Goal: Information Seeking & Learning: Learn about a topic

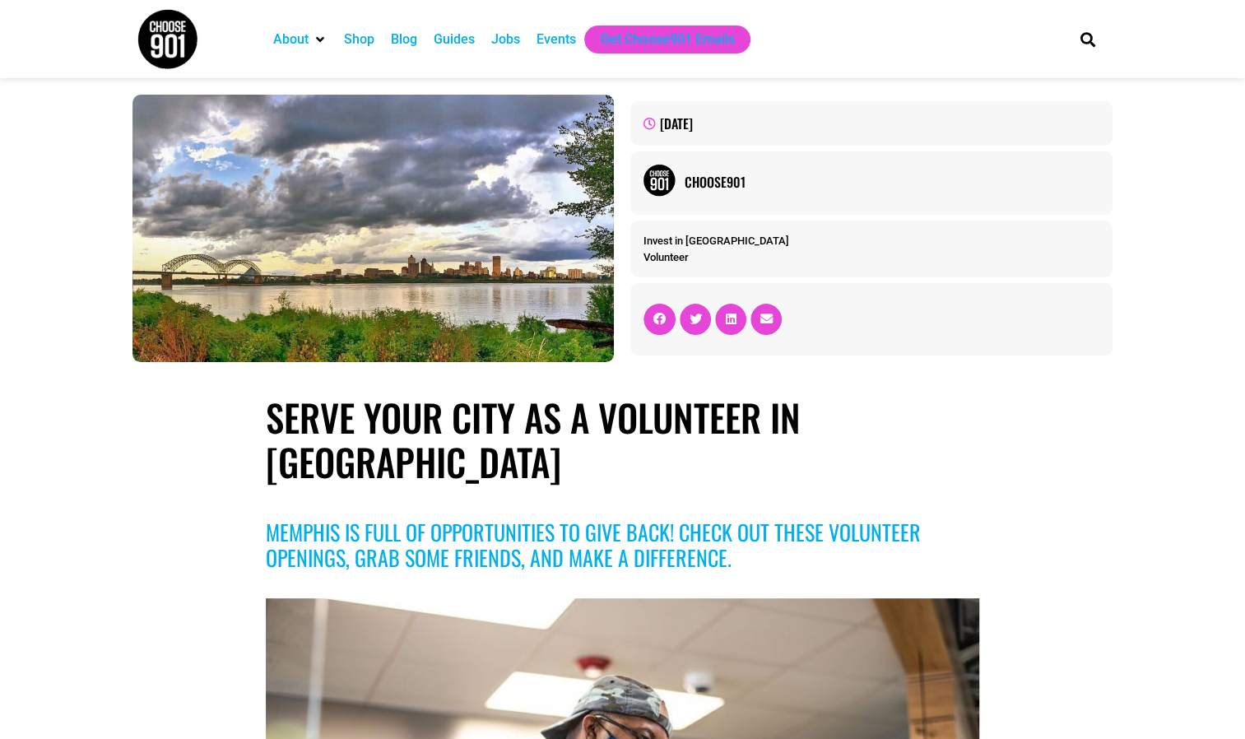
click at [678, 240] on link "Invest in [GEOGRAPHIC_DATA]" at bounding box center [716, 241] width 146 height 12
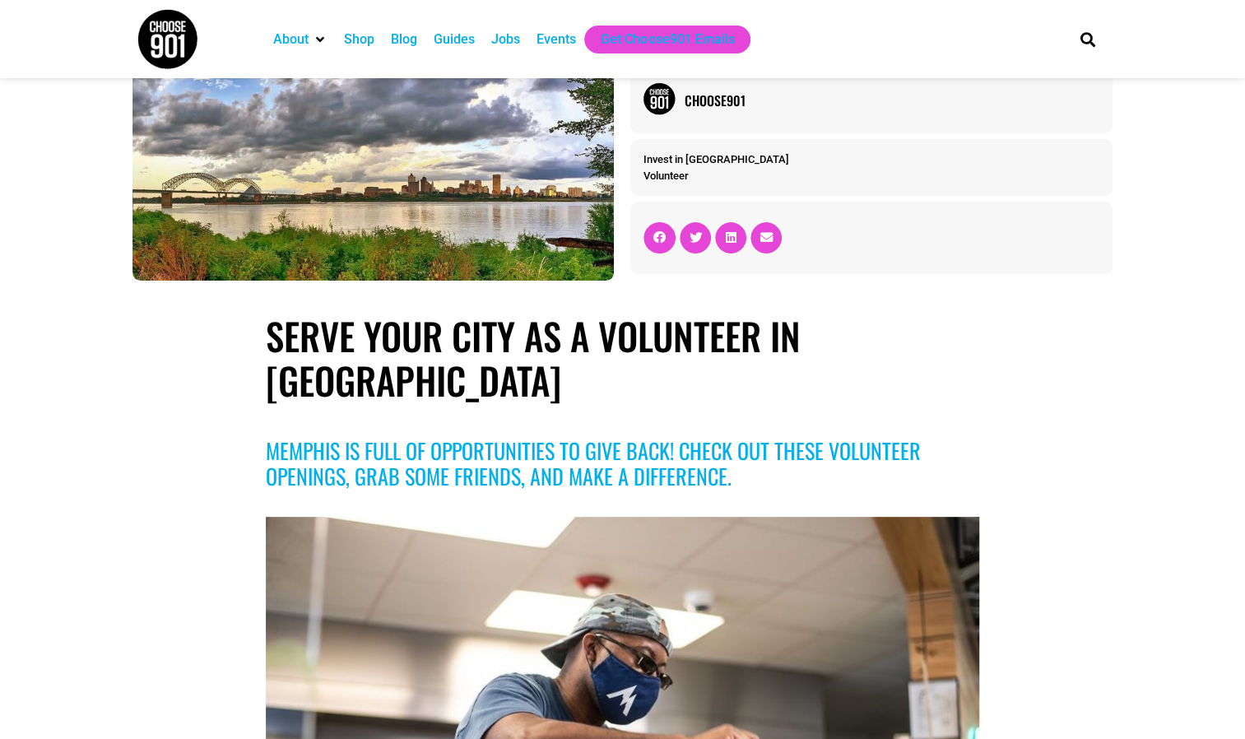
scroll to position [82, 0]
click at [667, 174] on link "Volunteer" at bounding box center [665, 175] width 45 height 12
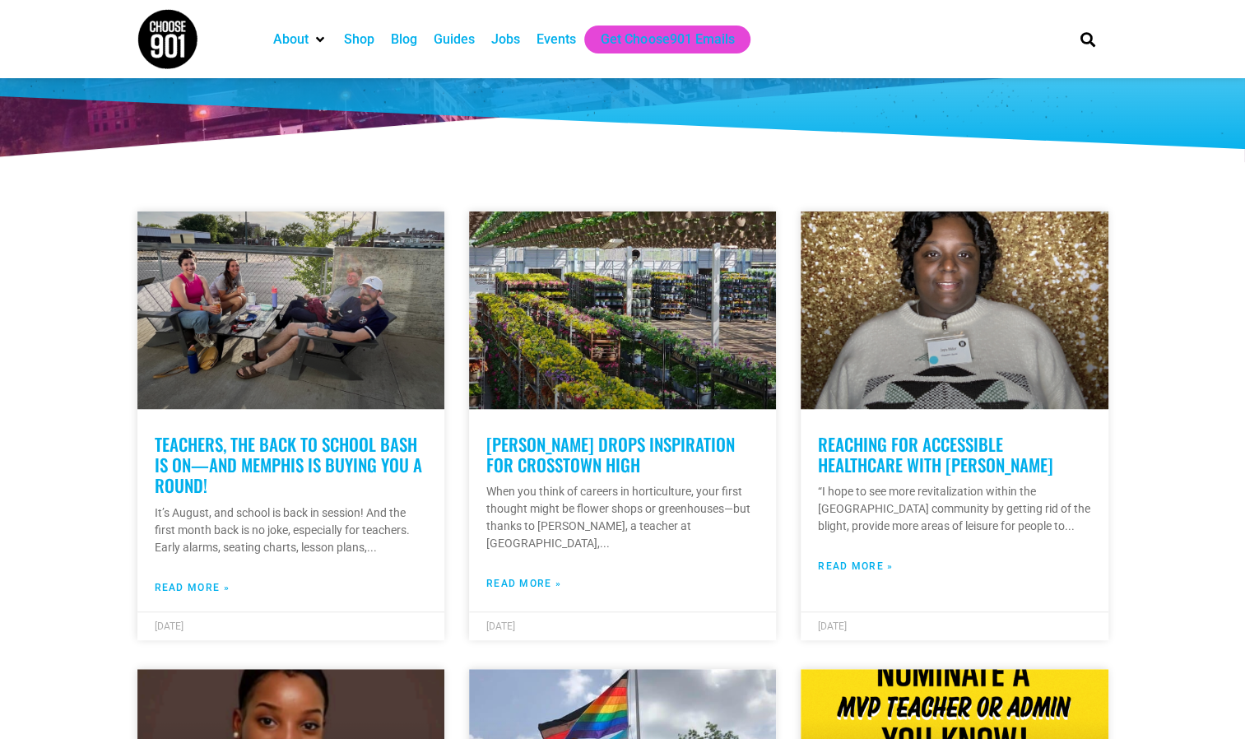
scroll to position [247, 0]
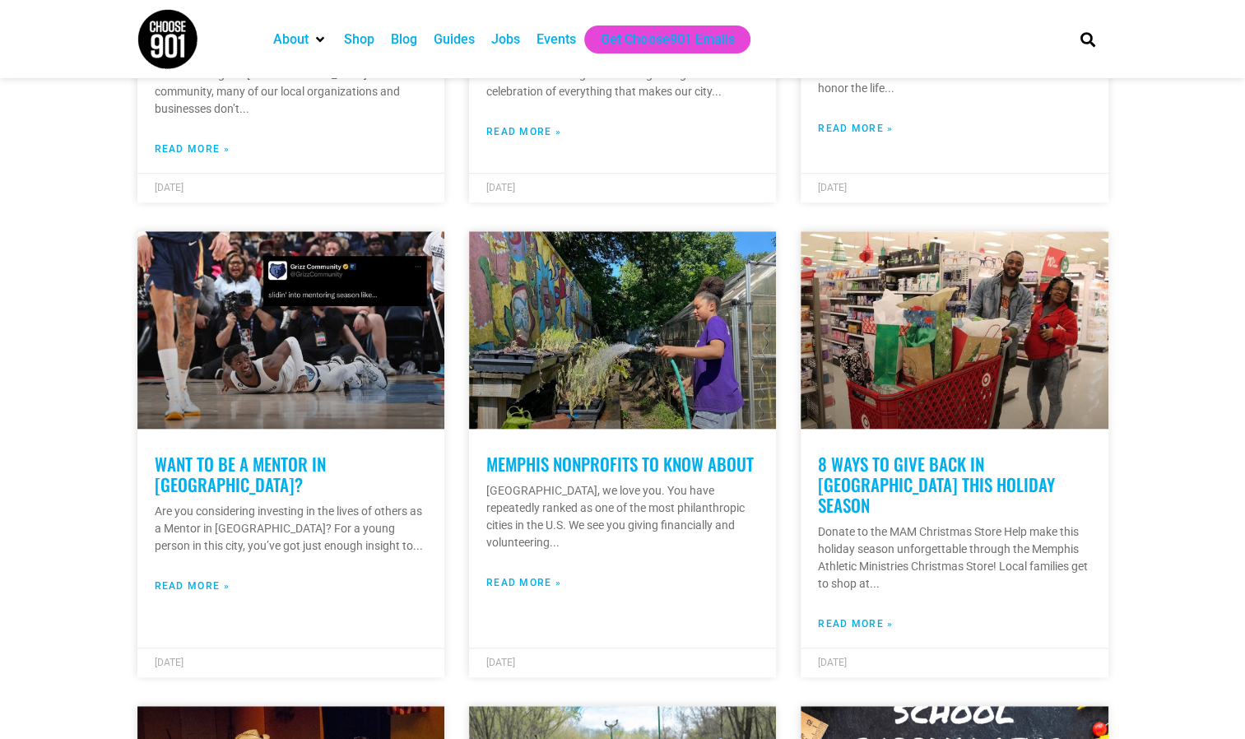
scroll to position [658, 0]
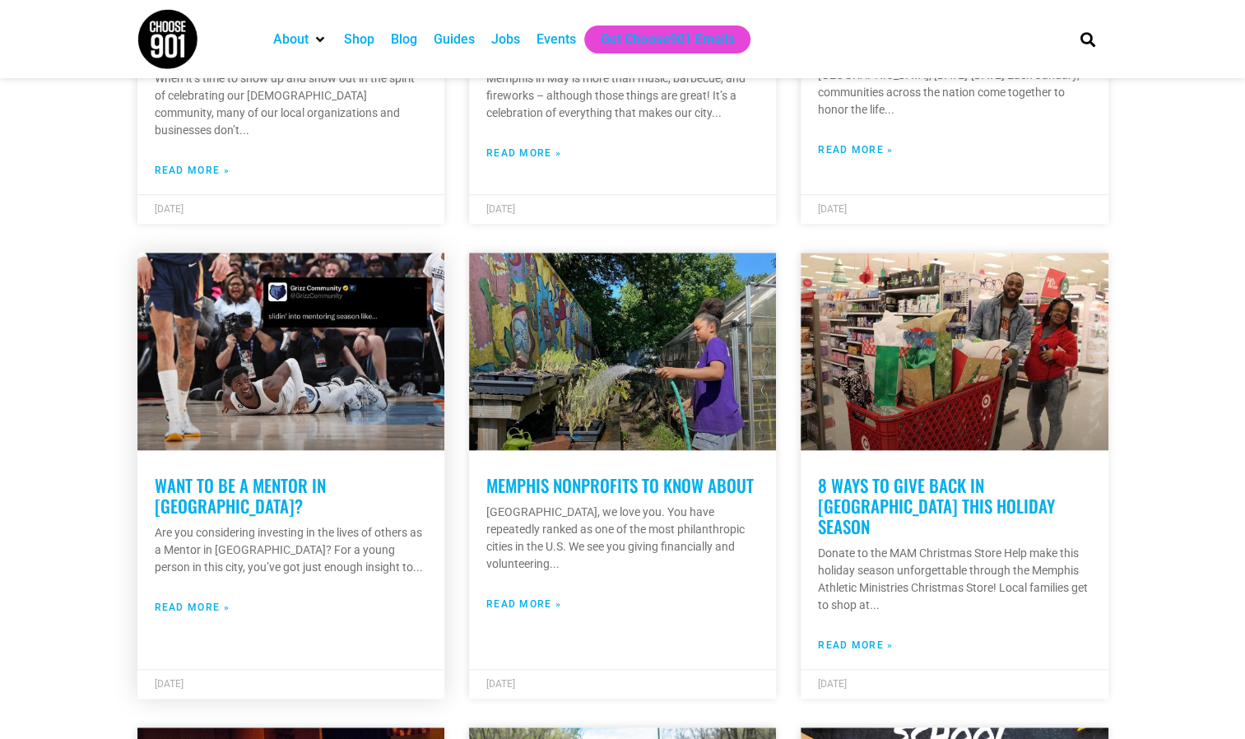
click at [194, 600] on link "Read More »" at bounding box center [192, 607] width 75 height 15
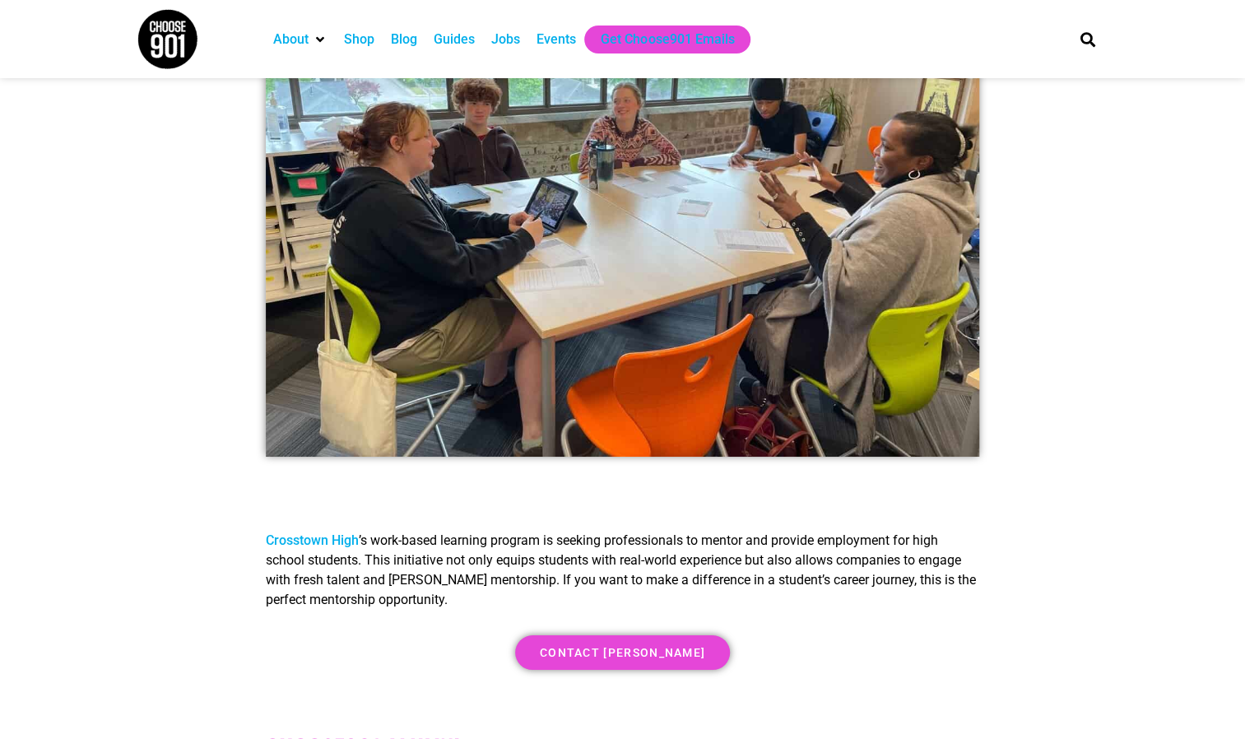
scroll to position [3374, 0]
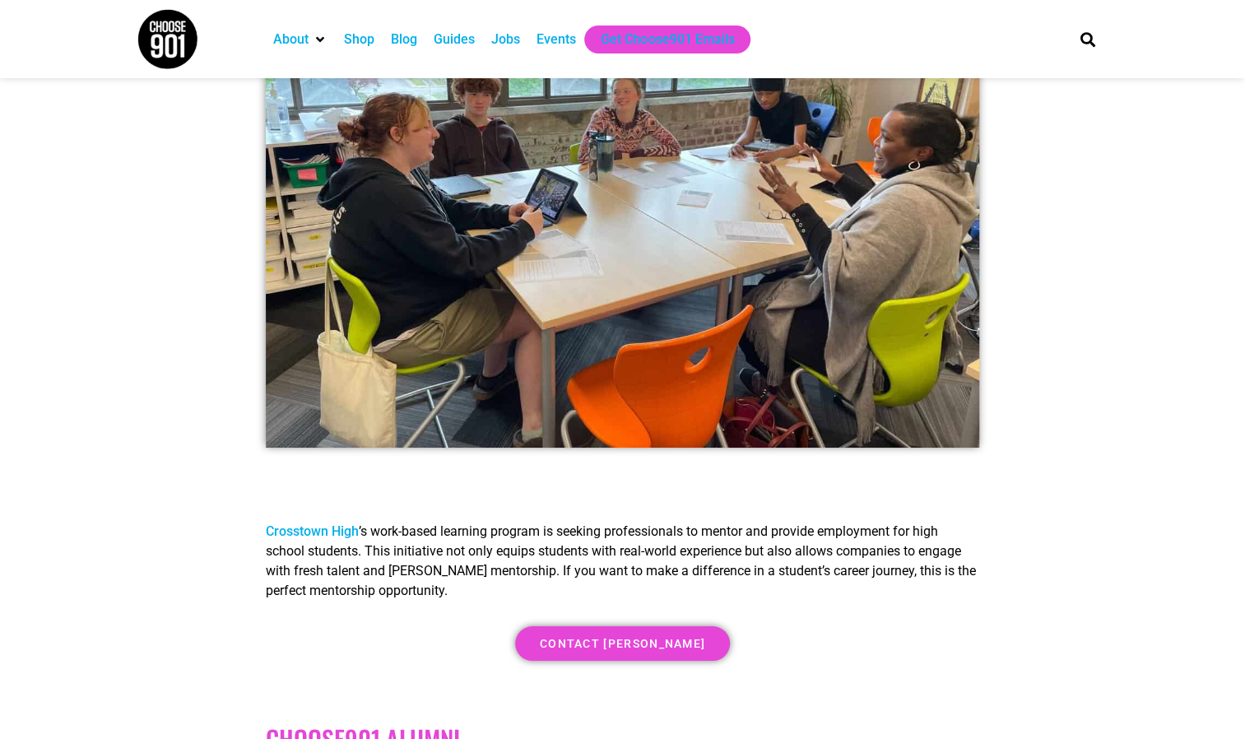
click at [316, 523] on link "Crosstown High" at bounding box center [312, 531] width 93 height 16
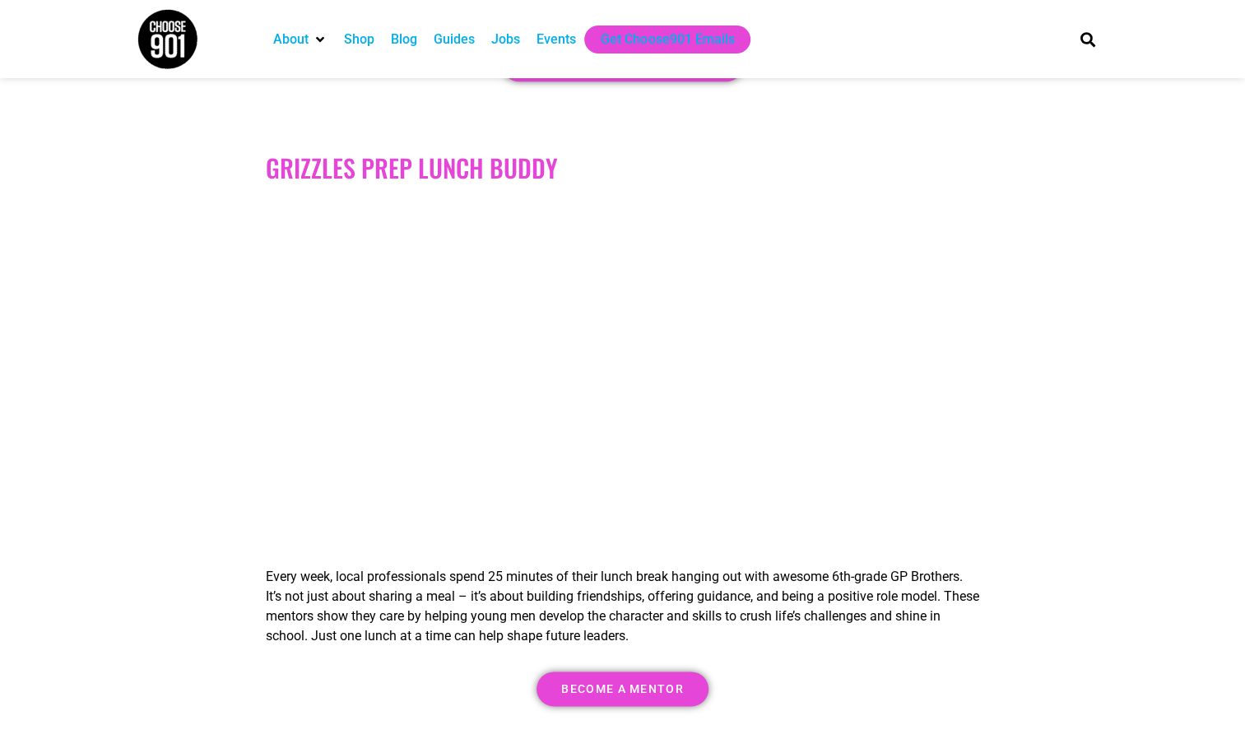
scroll to position [4773, 0]
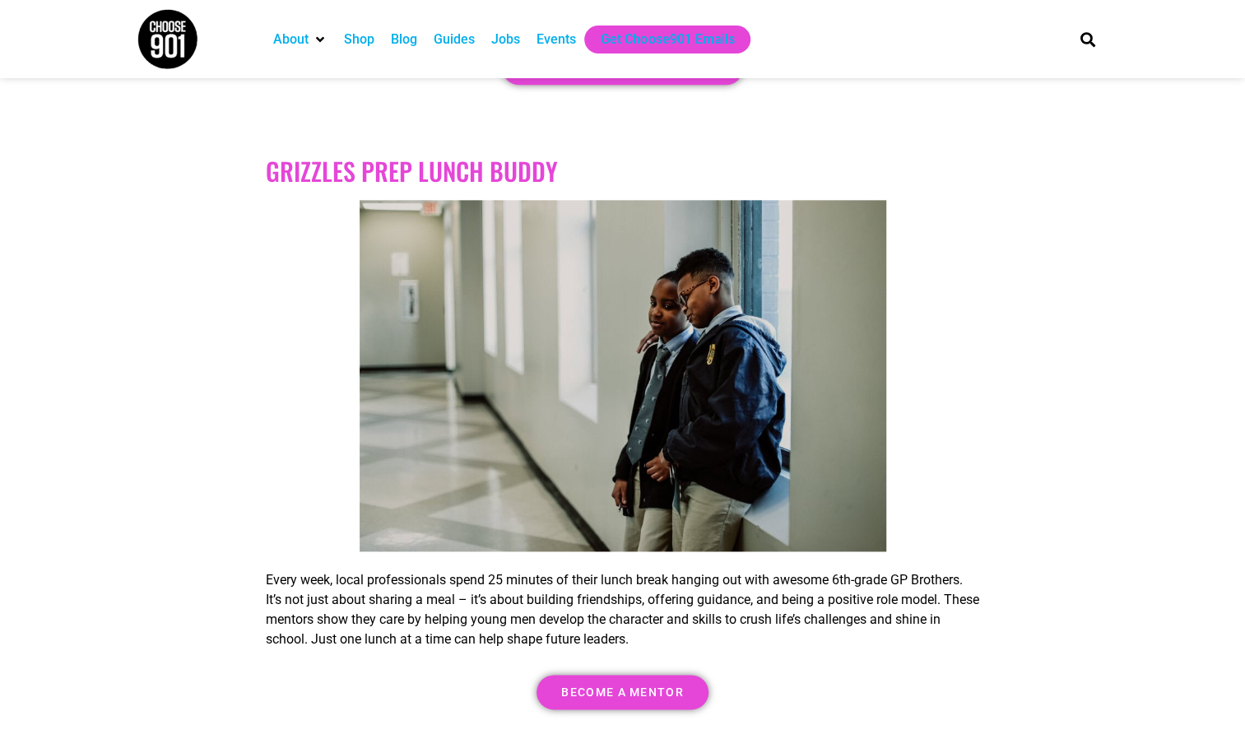
click at [430, 153] on link "Grizzles Prep Lunch Buddy" at bounding box center [412, 170] width 292 height 37
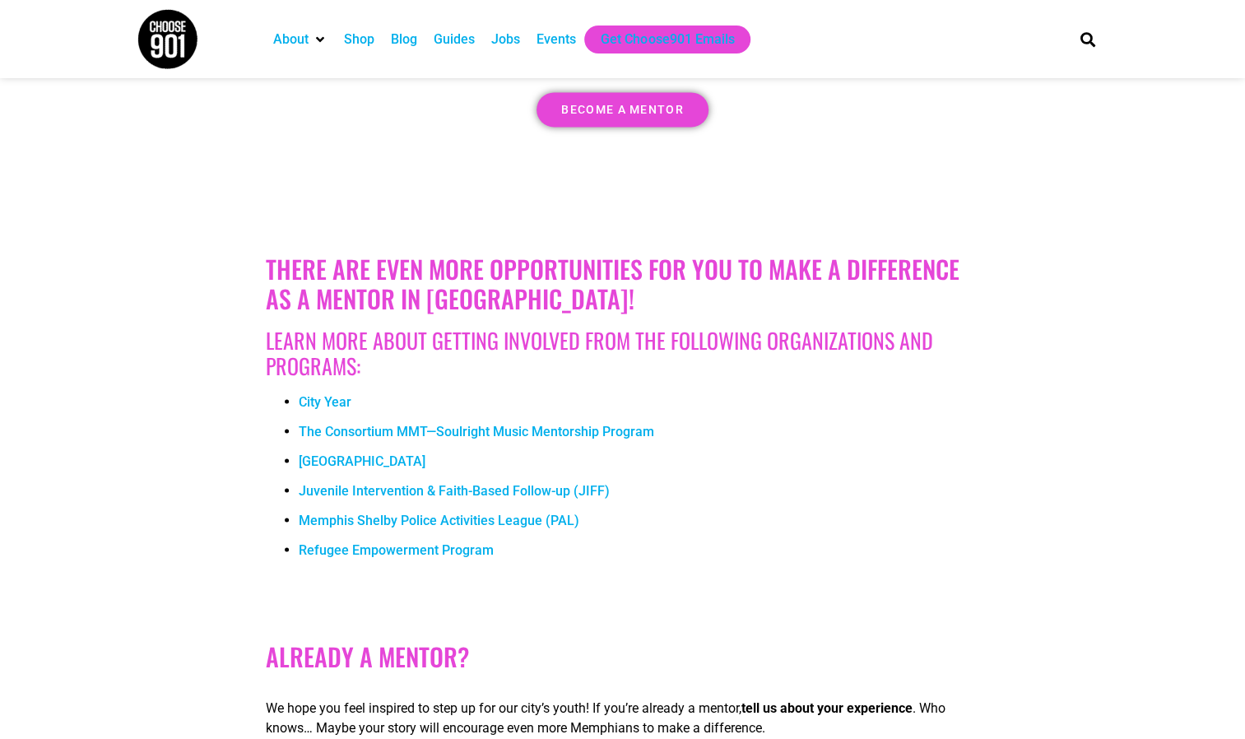
scroll to position [5349, 0]
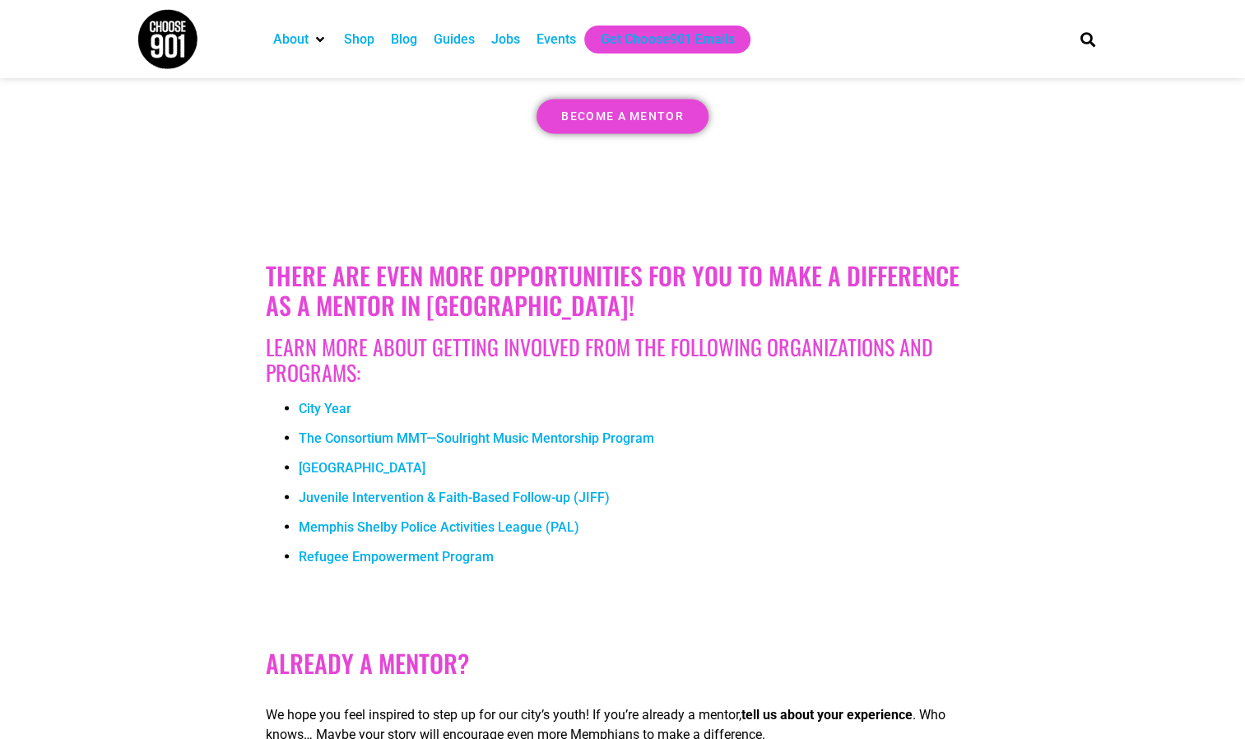
click at [334, 400] on link "City Year" at bounding box center [325, 408] width 53 height 16
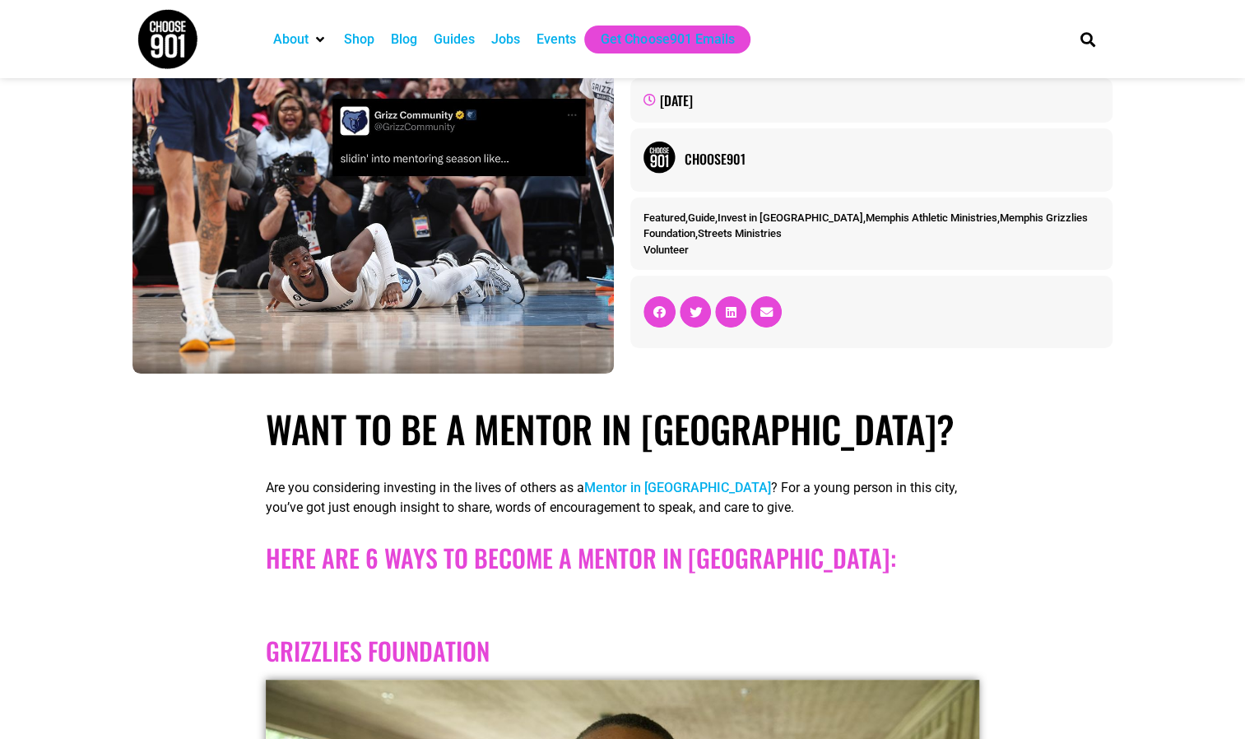
scroll to position [0, 0]
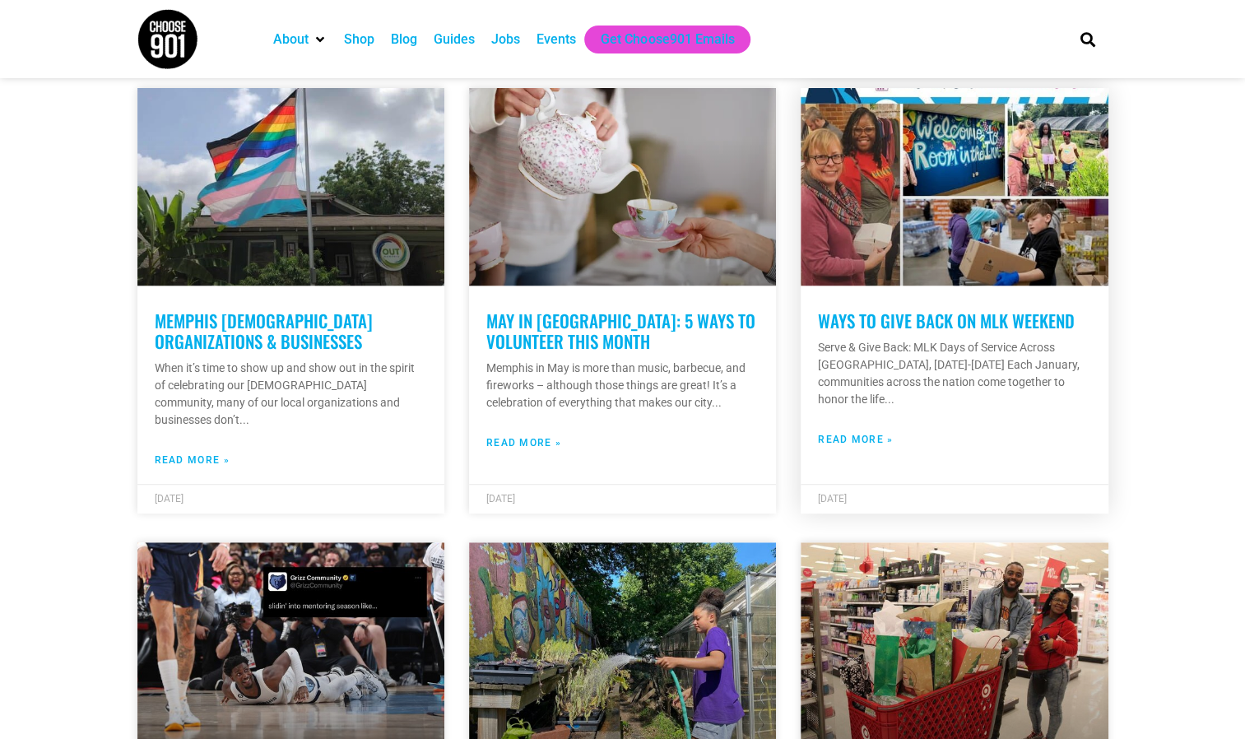
scroll to position [329, 0]
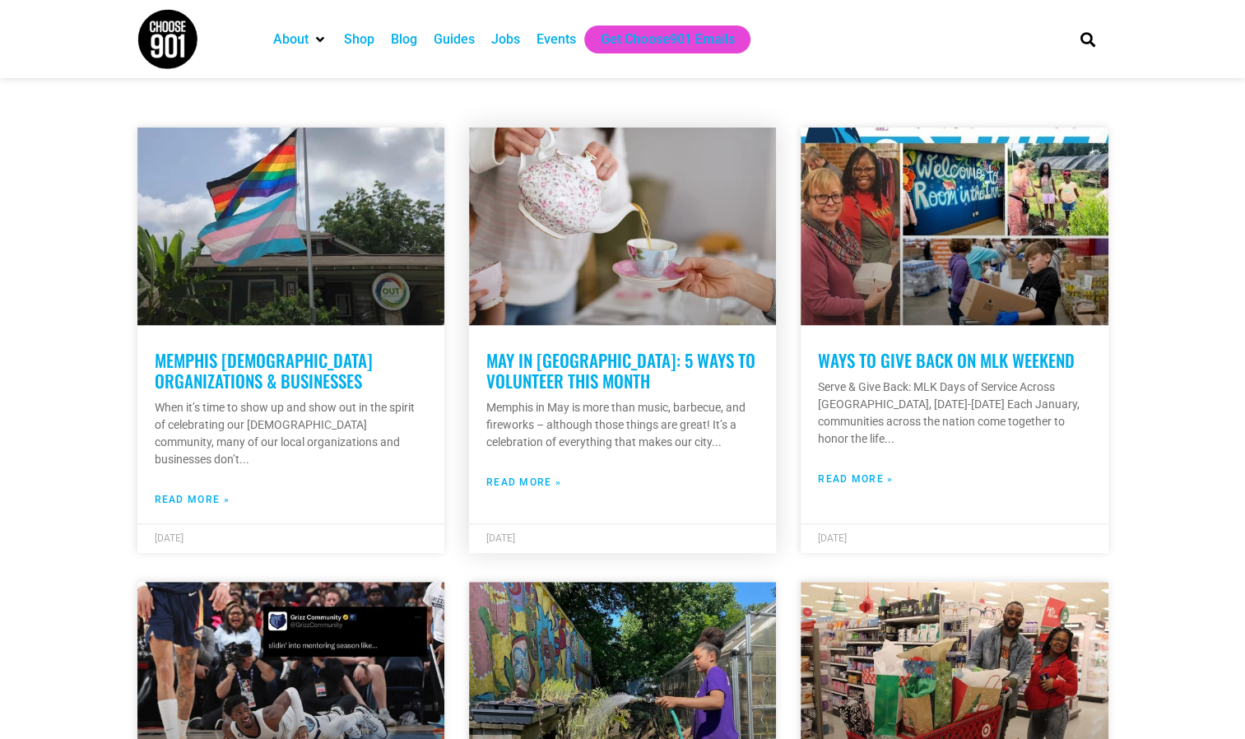
click at [528, 482] on link "Read More »" at bounding box center [523, 482] width 75 height 15
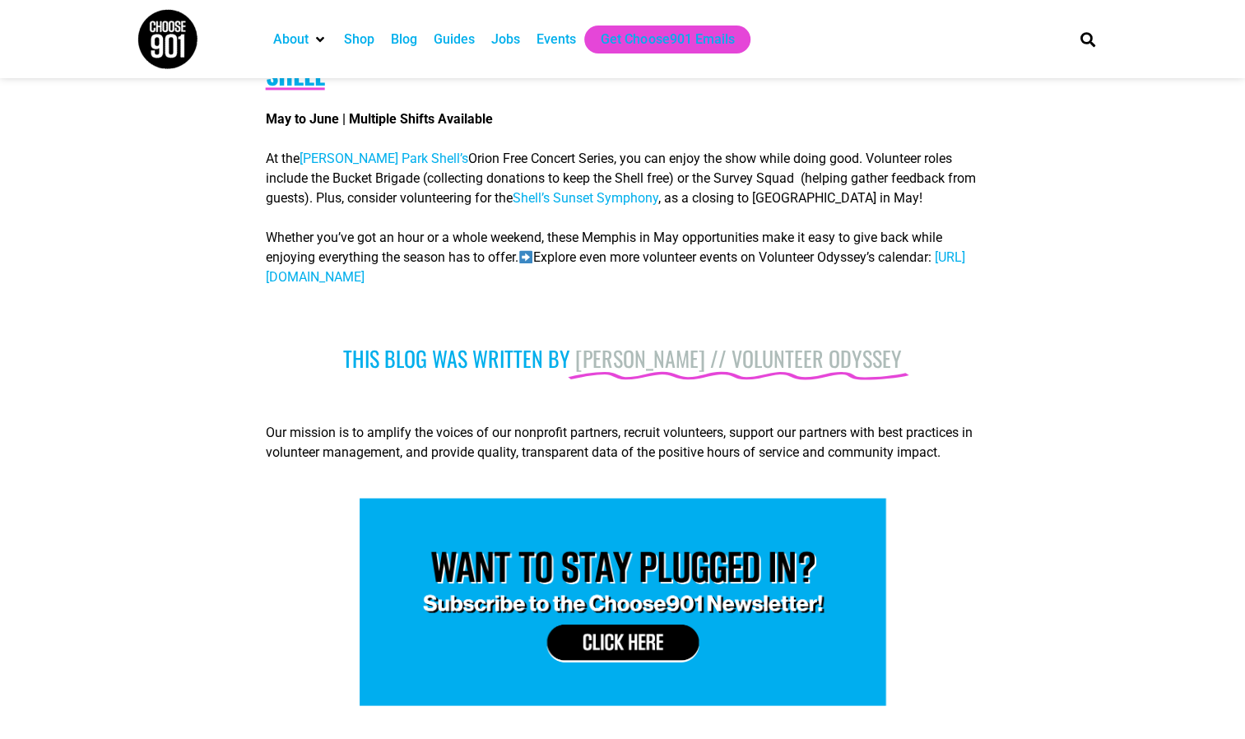
scroll to position [1564, 0]
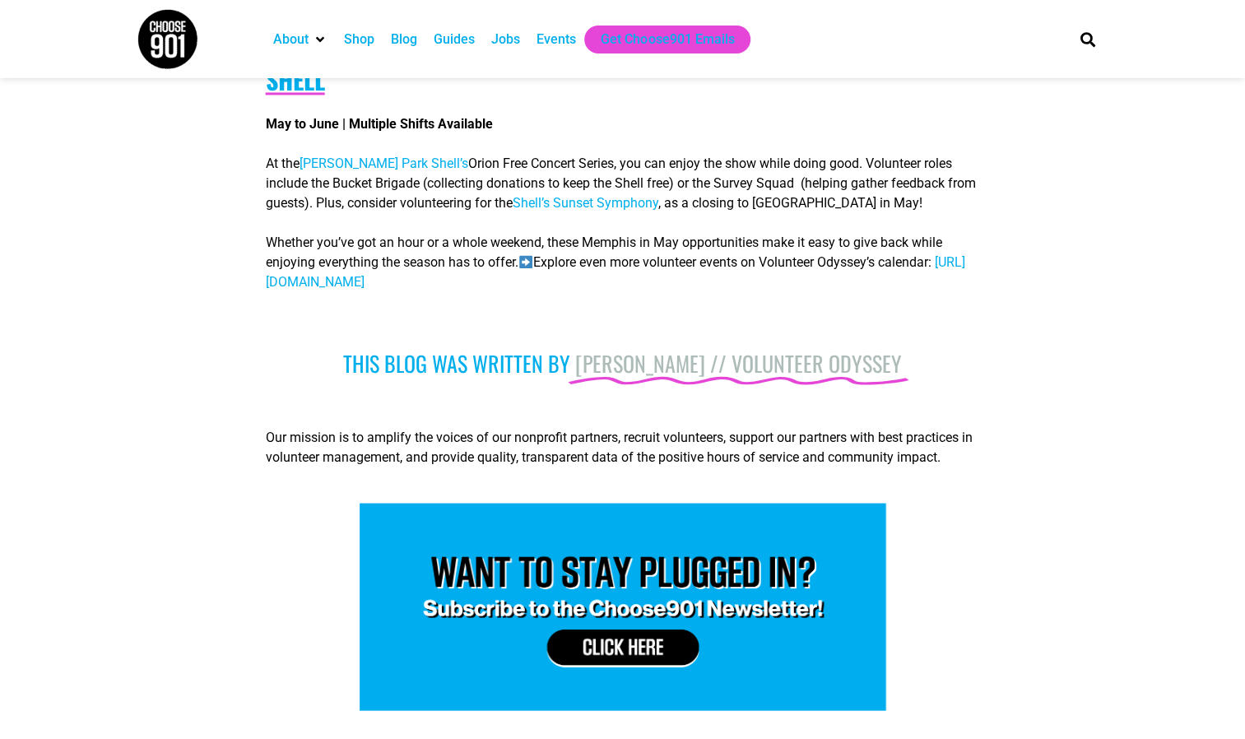
click at [418, 255] on span "[URL][DOMAIN_NAME]" at bounding box center [615, 271] width 699 height 35
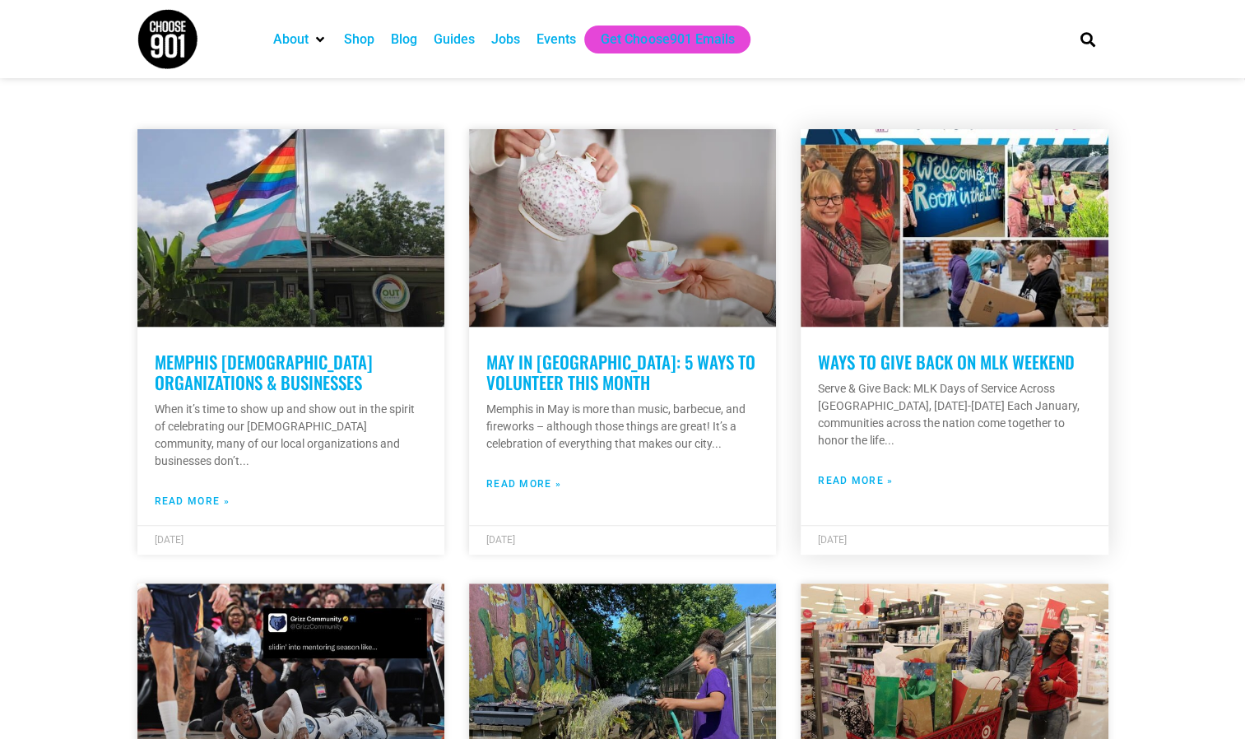
scroll to position [329, 0]
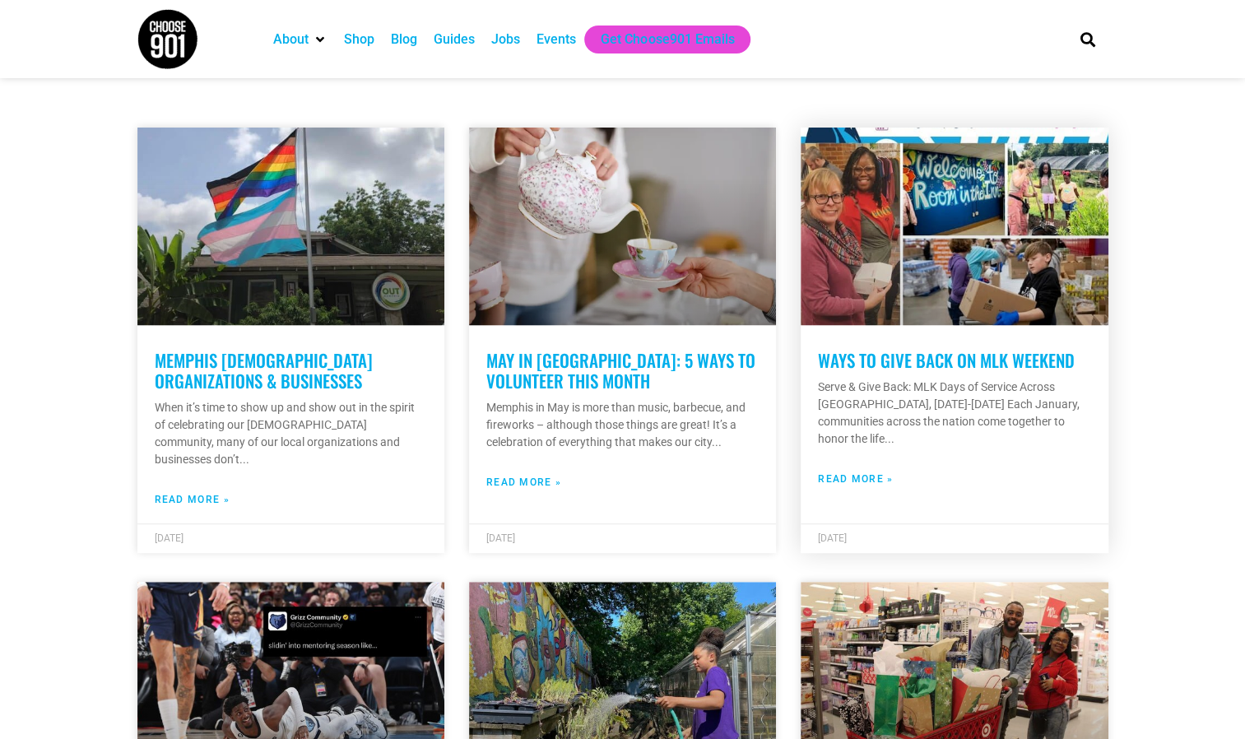
click at [920, 366] on link "Ways to Give Back on MLK Weekend" at bounding box center [946, 360] width 257 height 26
